Goal: Task Accomplishment & Management: Manage account settings

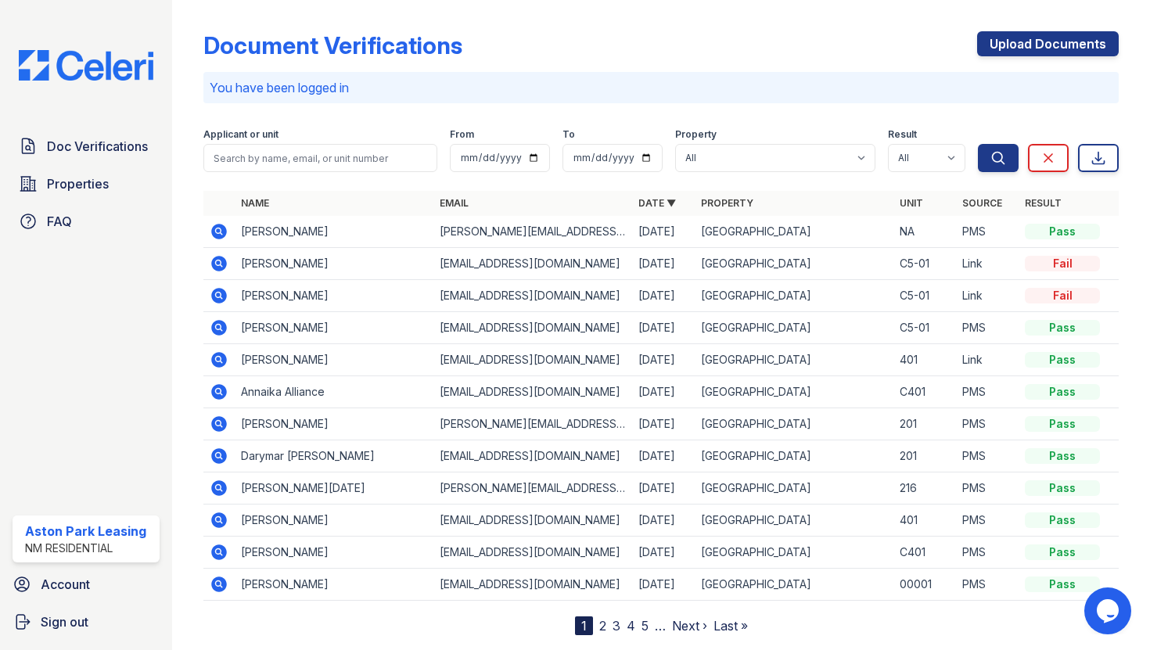
scroll to position [38, 0]
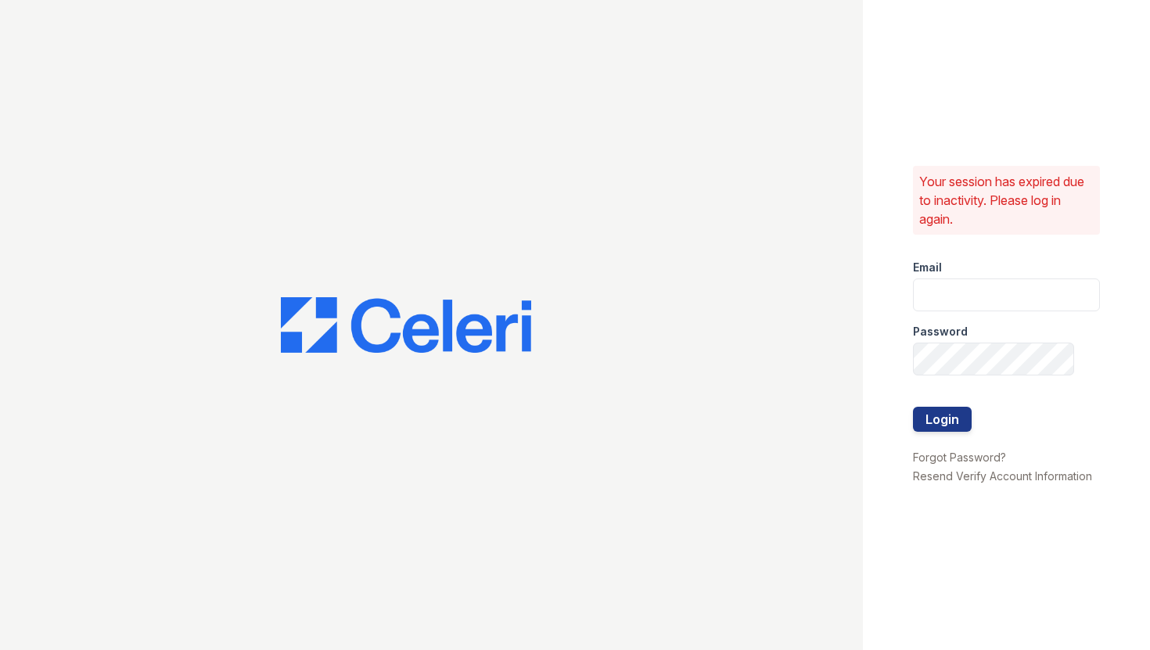
type input "[EMAIL_ADDRESS][DOMAIN_NAME]"
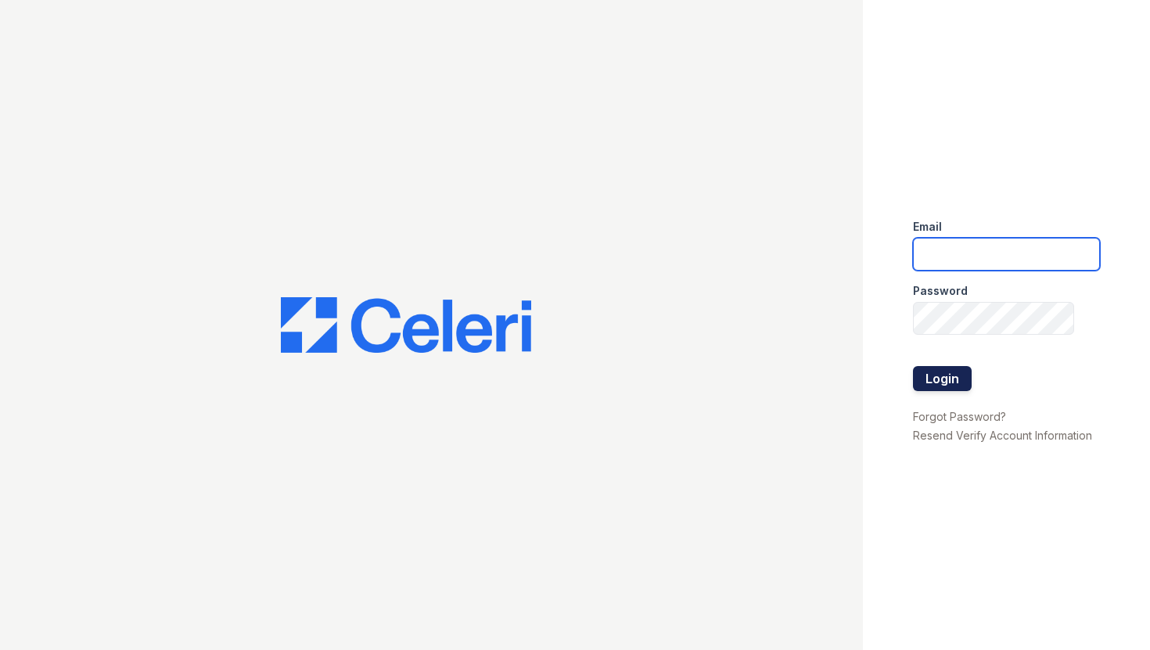
type input "astonpark@nmresidential.com"
click at [942, 378] on button "Login" at bounding box center [942, 378] width 59 height 25
